Goal: Transaction & Acquisition: Purchase product/service

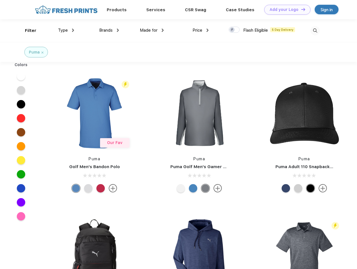
scroll to position [0, 0]
click at [285, 10] on link "Add your Logo Design Tool" at bounding box center [287, 10] width 46 height 10
click at [0, 0] on div "Design Tool" at bounding box center [0, 0] width 0 height 0
click at [300, 9] on link "Add your Logo Design Tool" at bounding box center [287, 10] width 46 height 10
click at [27, 31] on div "Filter" at bounding box center [30, 30] width 11 height 6
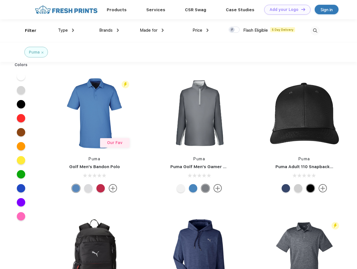
click at [66, 30] on span "Type" at bounding box center [63, 30] width 10 height 5
click at [109, 30] on span "Brands" at bounding box center [105, 30] width 13 height 5
click at [152, 30] on span "Made for" at bounding box center [149, 30] width 18 height 5
click at [200, 30] on span "Price" at bounding box center [197, 30] width 10 height 5
click at [234, 30] on div at bounding box center [233, 30] width 11 height 6
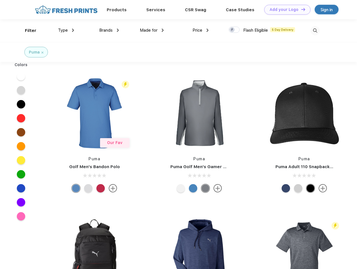
click at [232, 30] on input "checkbox" at bounding box center [230, 28] width 4 height 4
click at [315, 31] on img at bounding box center [314, 30] width 9 height 9
